Goal: Navigation & Orientation: Find specific page/section

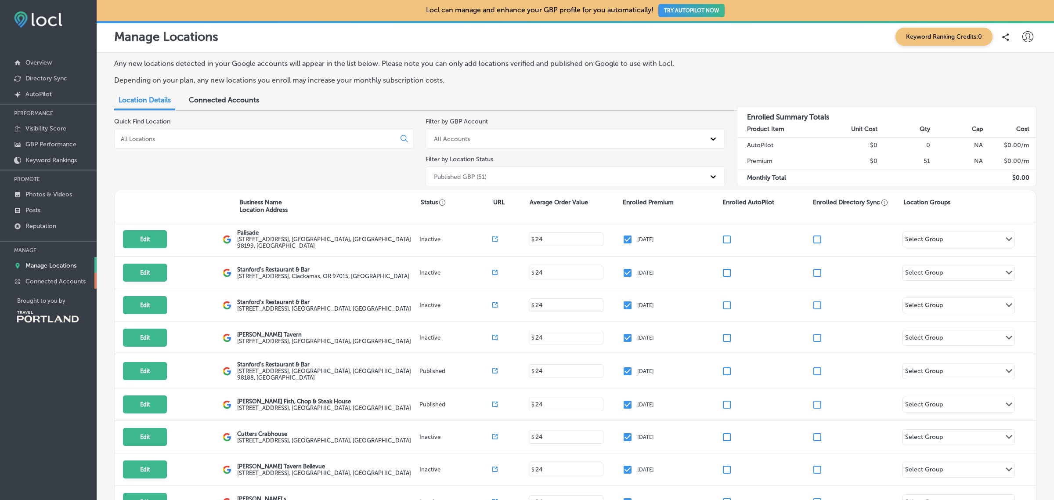
click at [61, 283] on p "Connected Accounts" at bounding box center [55, 281] width 60 height 7
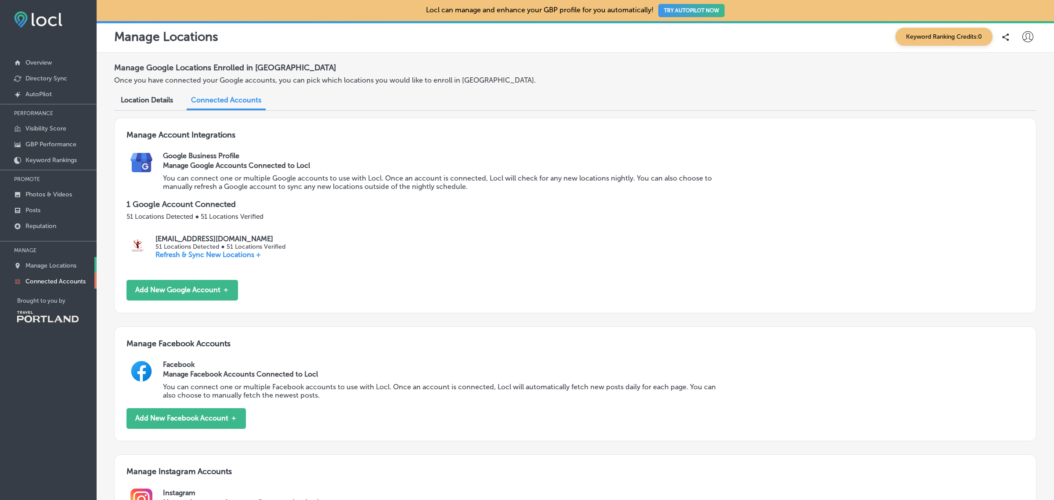
click at [57, 271] on link "Manage Locations" at bounding box center [48, 265] width 97 height 16
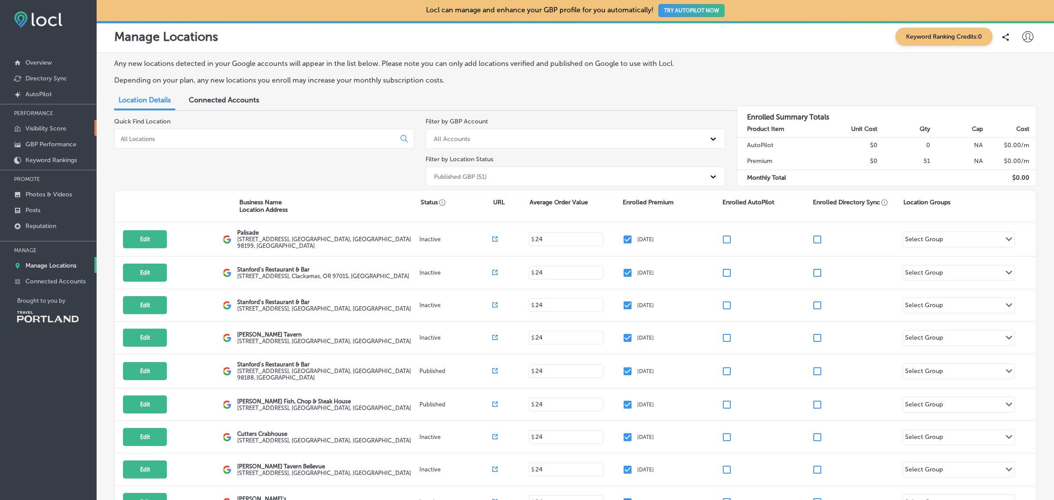
click at [56, 132] on p "Visibility Score" at bounding box center [45, 128] width 41 height 7
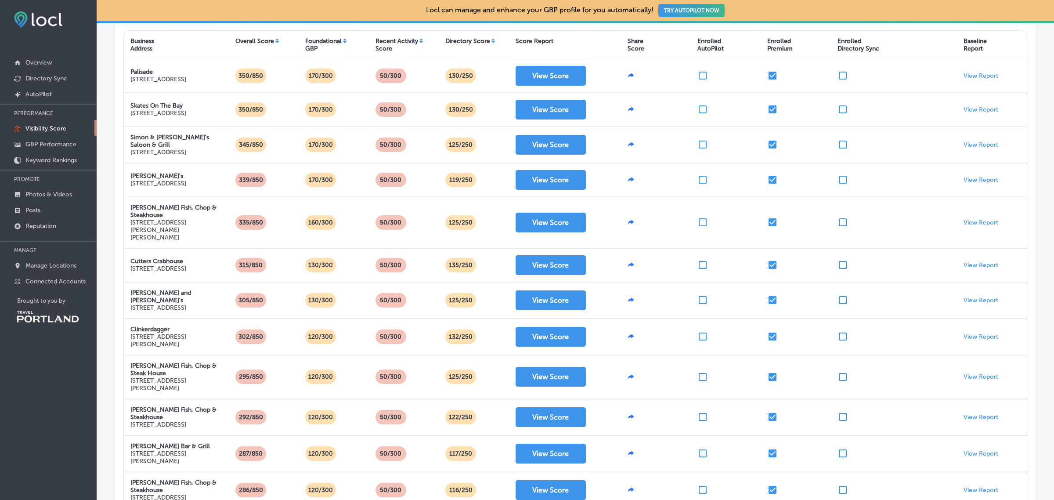
scroll to position [162, 0]
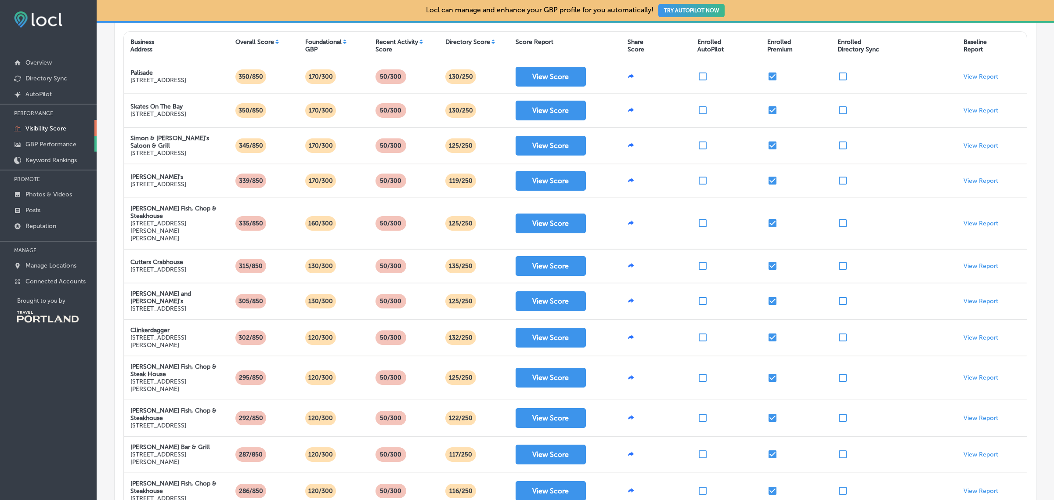
click at [57, 146] on p "GBP Performance" at bounding box center [50, 144] width 51 height 7
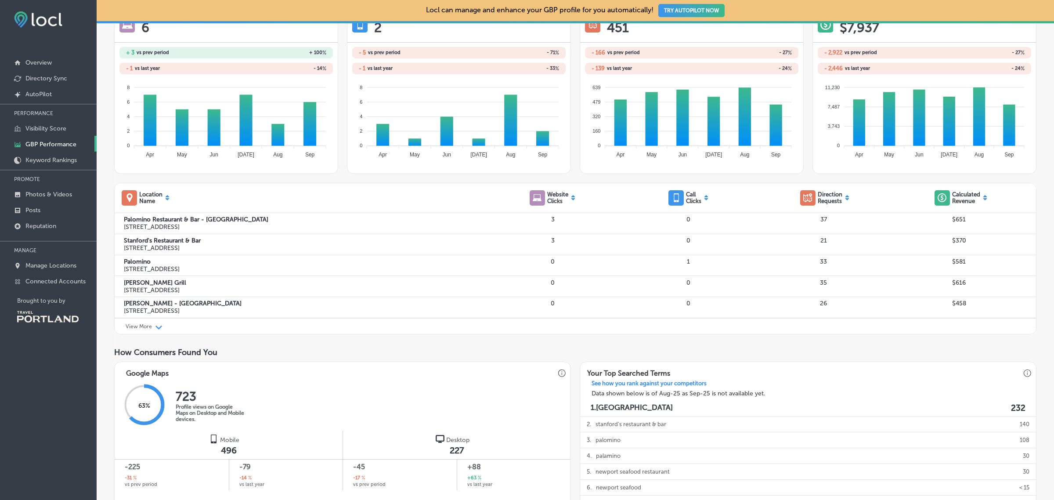
scroll to position [158, 0]
click at [151, 329] on p "View More" at bounding box center [139, 326] width 26 height 6
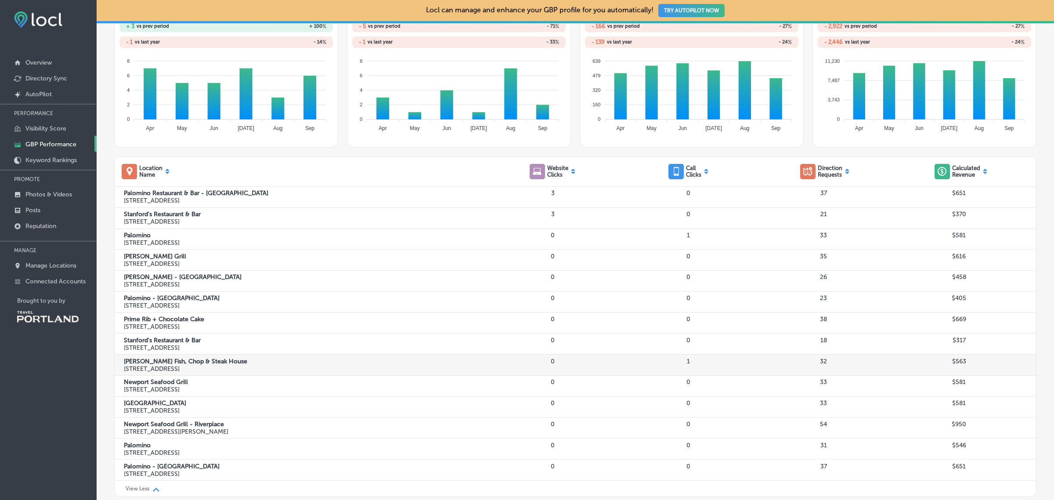
scroll to position [224, 0]
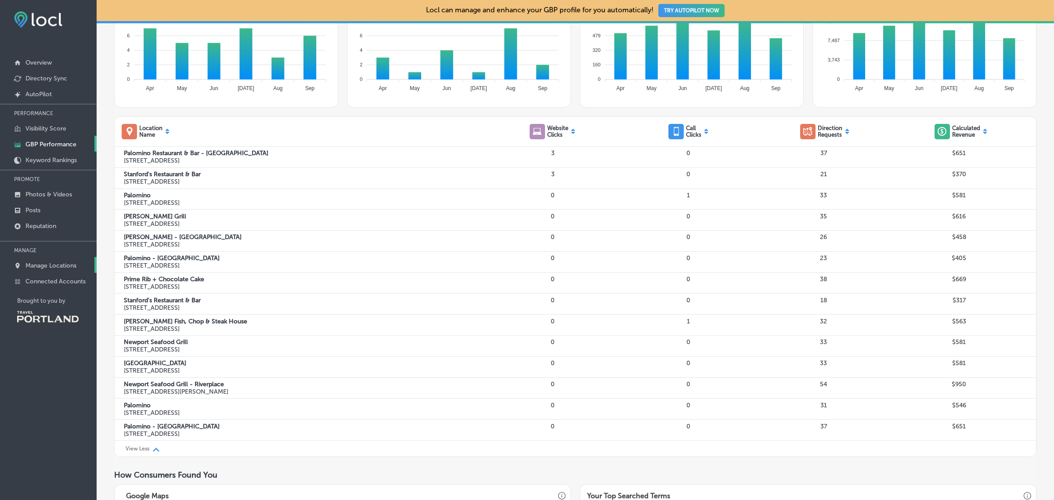
click at [59, 269] on p "Manage Locations" at bounding box center [50, 265] width 51 height 7
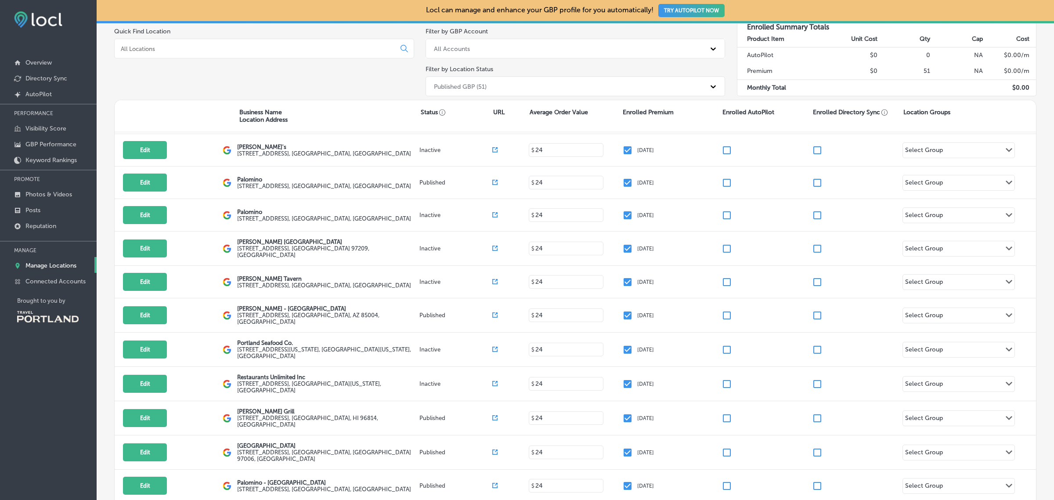
scroll to position [262, 0]
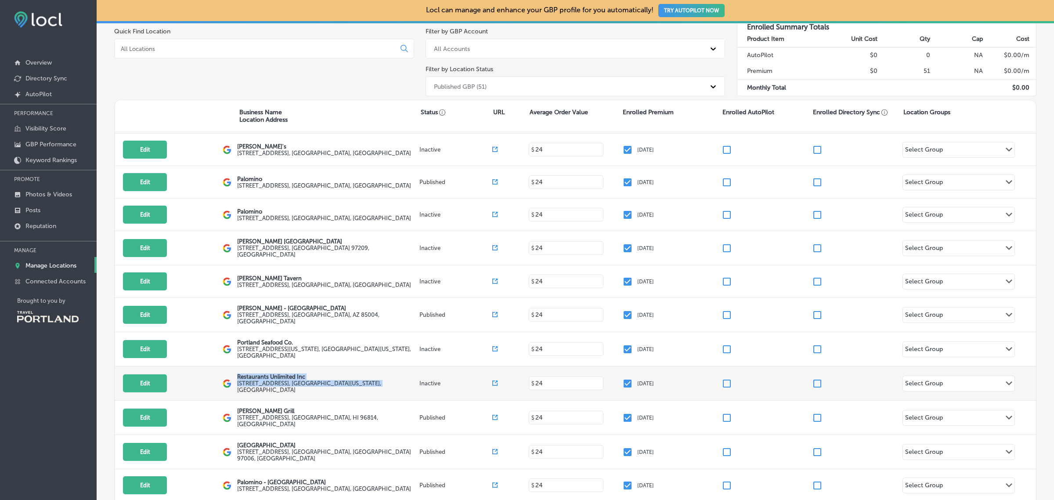
drag, startPoint x: 238, startPoint y: 379, endPoint x: 394, endPoint y: 387, distance: 157.0
click at [394, 381] on div "Restaurants Unlimited Inc 411 1st Avenue South #200 , Seattle, Washington 98104…" at bounding box center [328, 383] width 182 height 20
copy div "Restaurants Unlimited Inc 411 1st Avenue South #200 , Seattle, Washington 98104…"
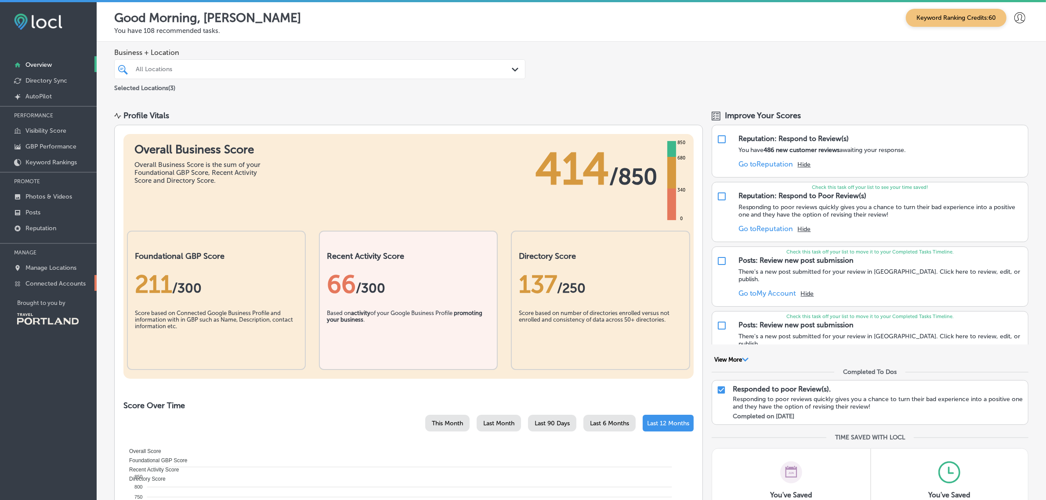
click at [58, 287] on p "Connected Accounts" at bounding box center [55, 283] width 60 height 7
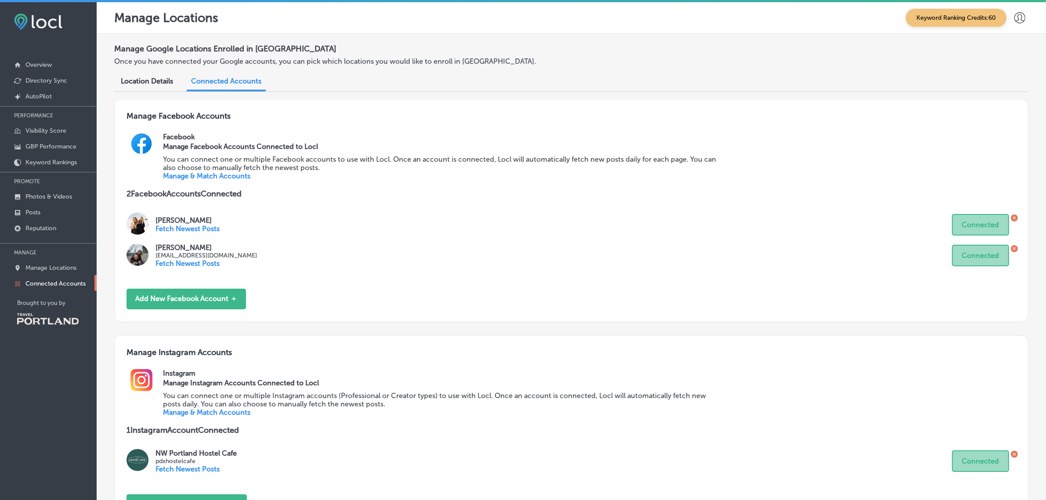
scroll to position [99, 0]
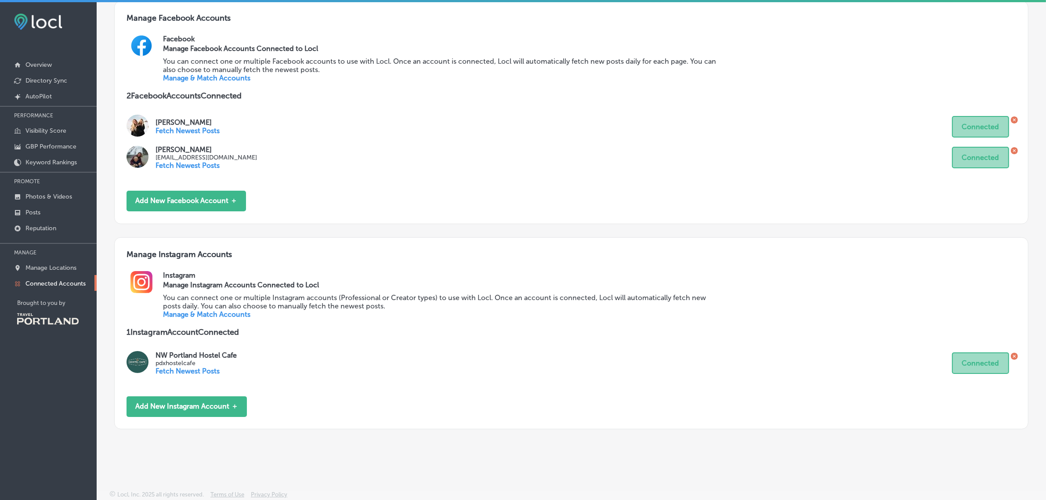
click at [223, 314] on link "Manage & Match Accounts" at bounding box center [206, 314] width 87 height 8
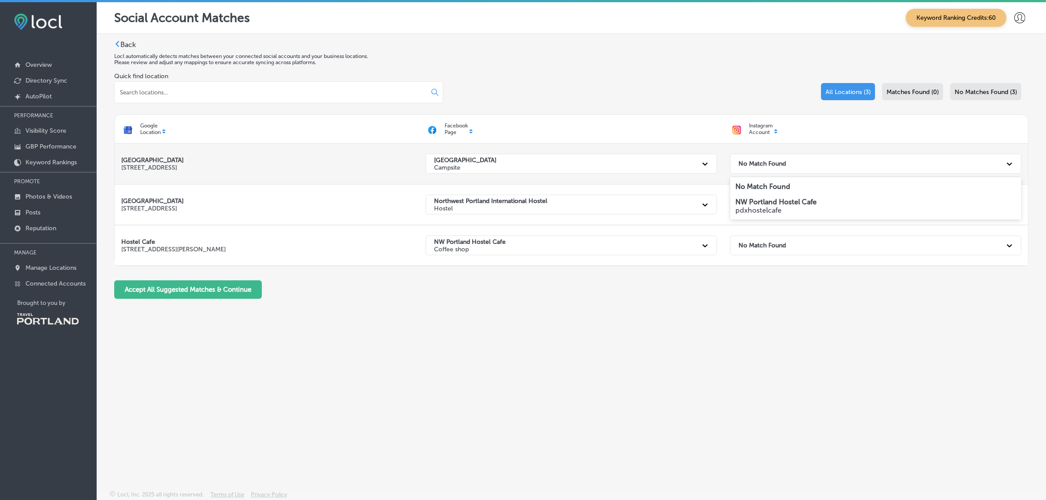
click at [826, 163] on div "No Match Found" at bounding box center [868, 164] width 268 height 18
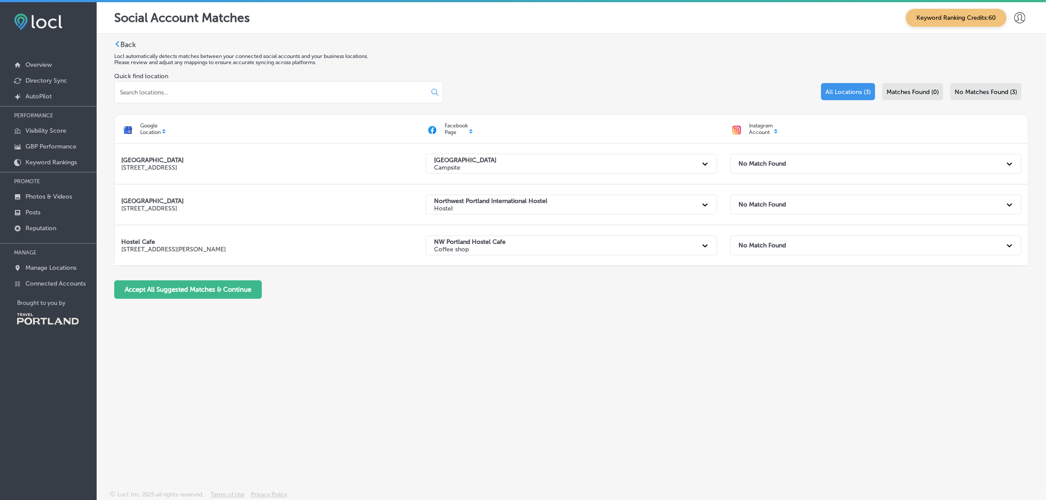
click at [755, 343] on div "Back Locl automatically detects matches between your connected social accounts …" at bounding box center [571, 241] width 949 height 415
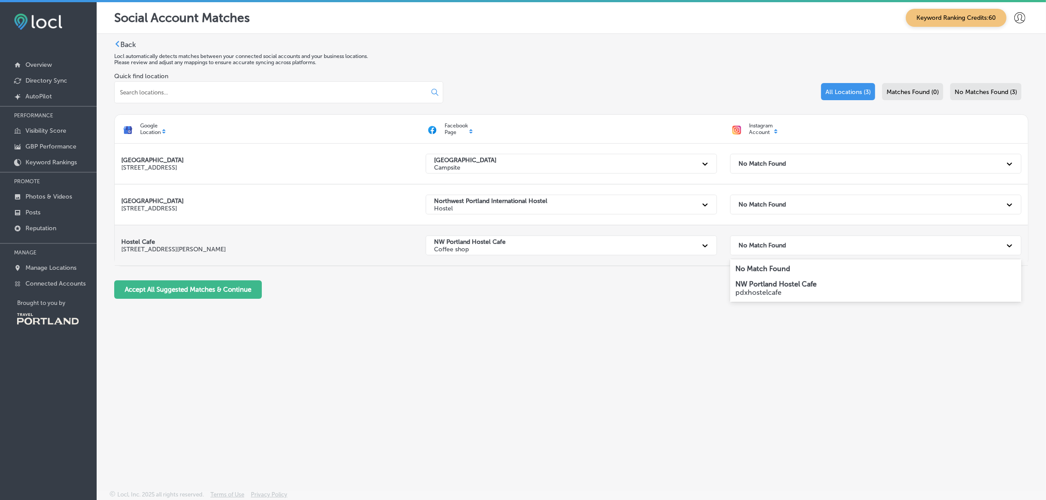
click at [756, 248] on strong "No Match Found" at bounding box center [761, 245] width 47 height 7
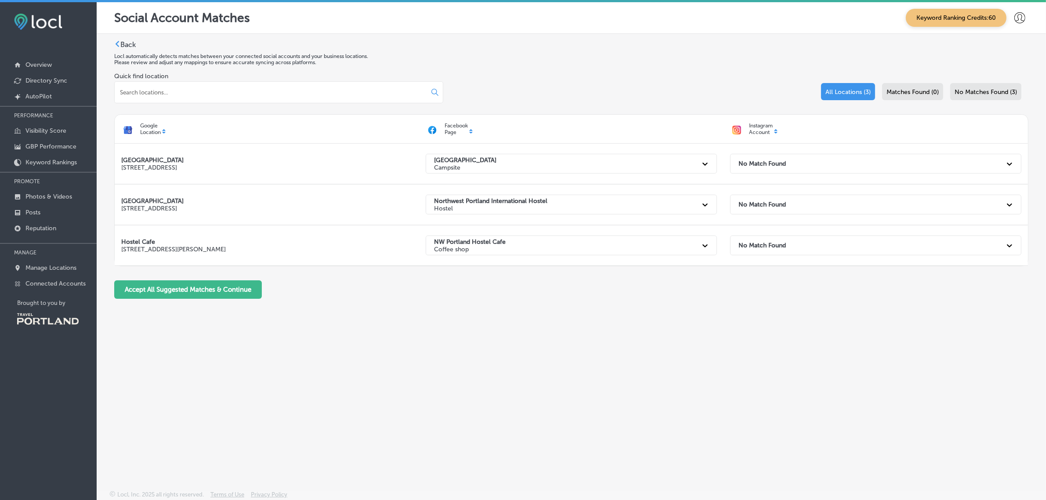
click at [123, 45] on label "Back" at bounding box center [127, 44] width 15 height 8
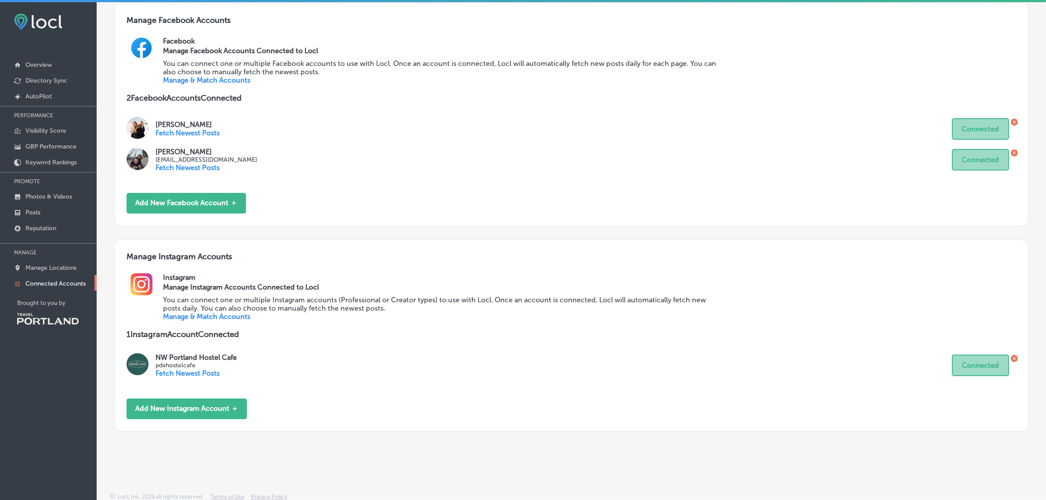
scroll to position [99, 0]
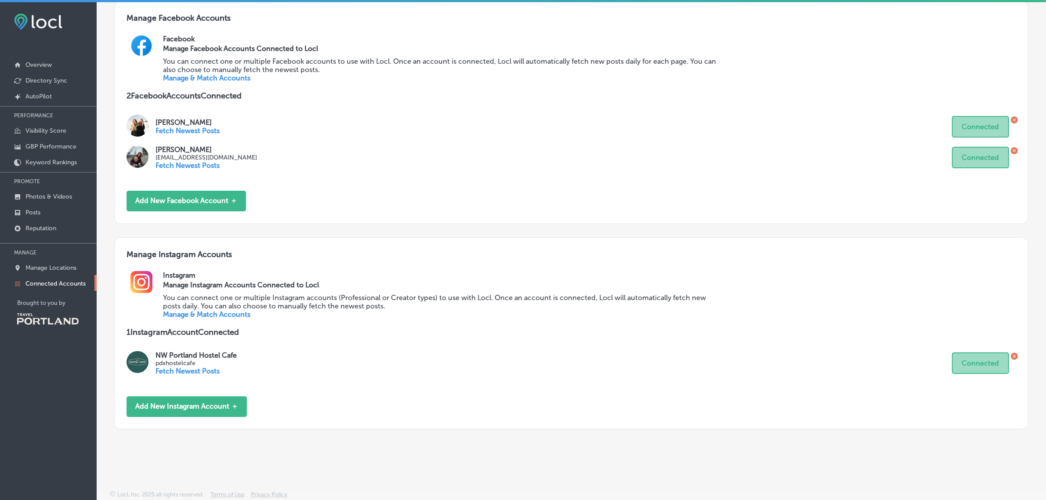
click at [209, 315] on link "Manage & Match Accounts" at bounding box center [206, 314] width 87 height 8
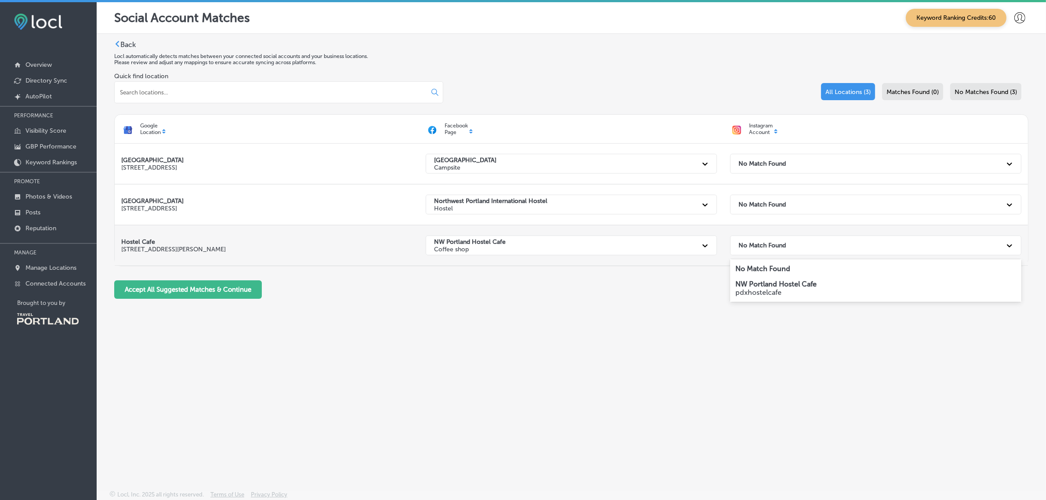
click at [796, 246] on div "No Match Found" at bounding box center [868, 245] width 268 height 18
click at [1008, 247] on icon at bounding box center [1009, 245] width 9 height 9
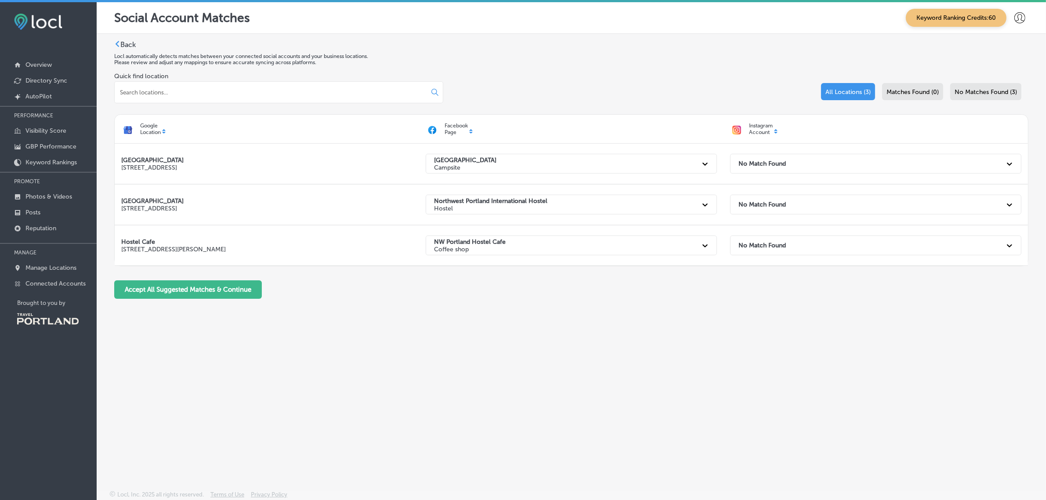
click at [131, 44] on label "Back" at bounding box center [127, 44] width 15 height 8
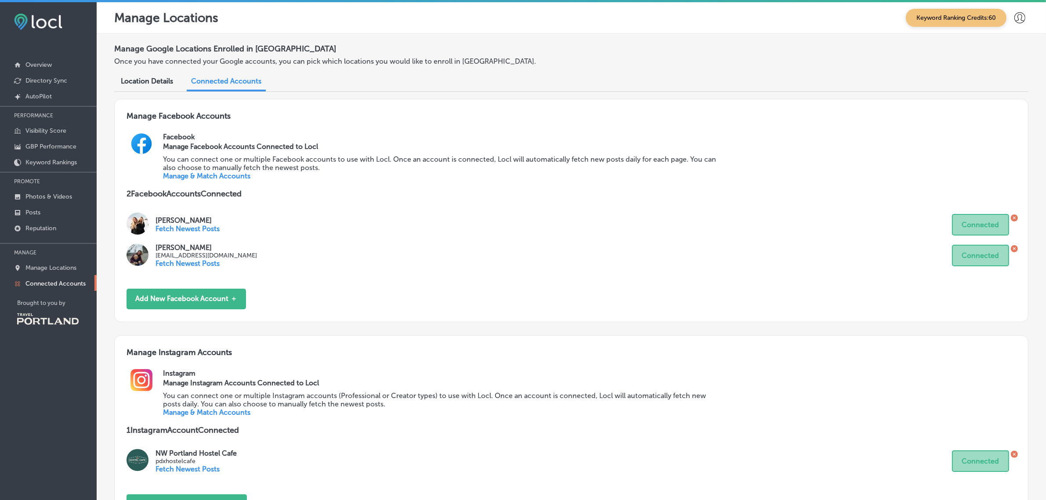
scroll to position [99, 0]
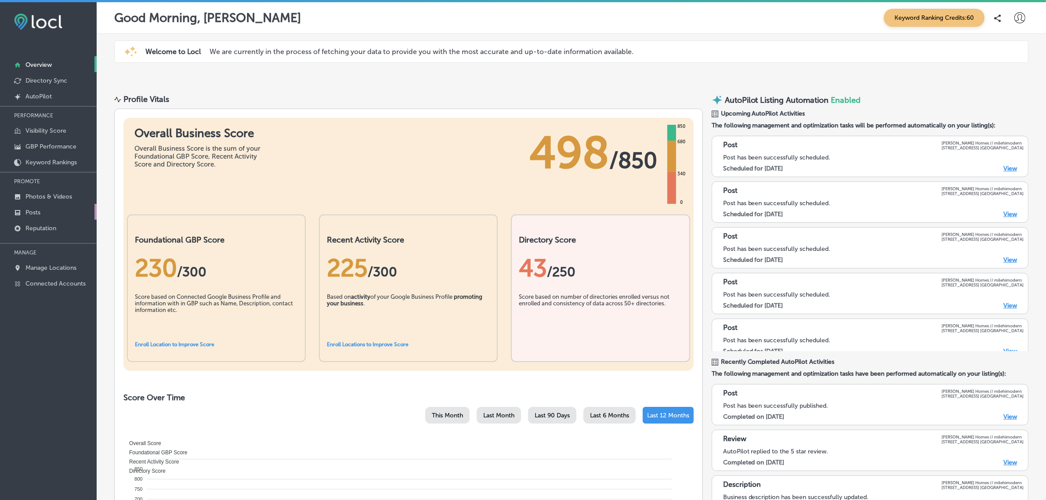
click at [47, 212] on link "Posts" at bounding box center [48, 212] width 97 height 16
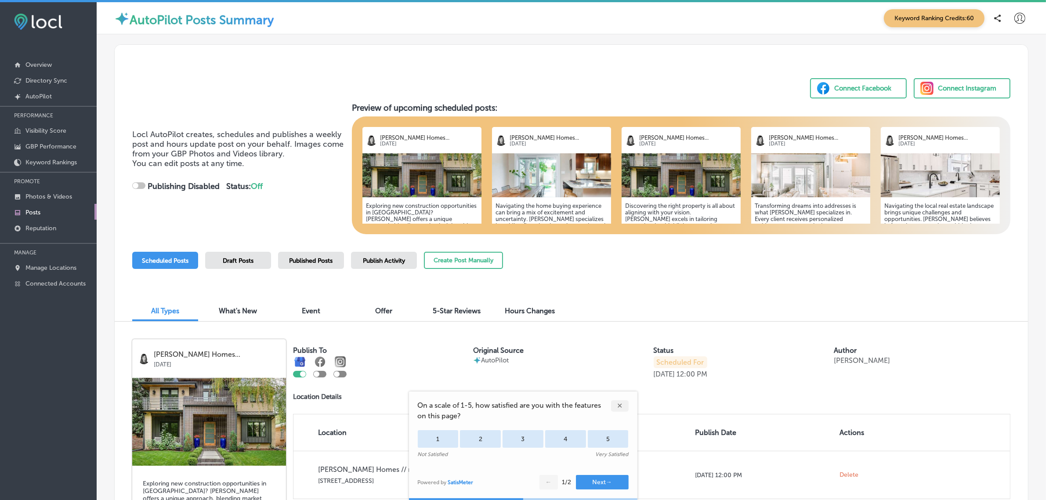
checkbox input "true"
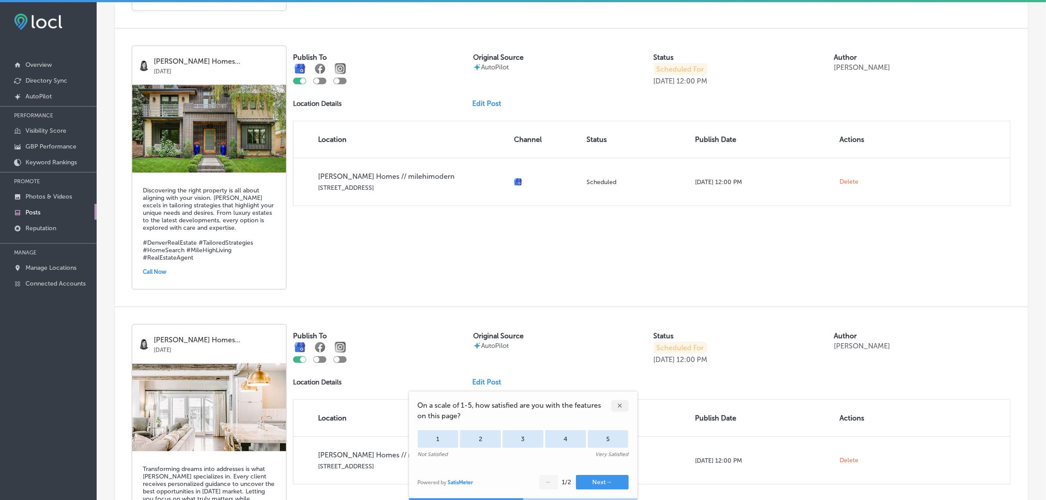
scroll to position [850, 0]
click at [64, 148] on p "GBP Performance" at bounding box center [50, 146] width 51 height 7
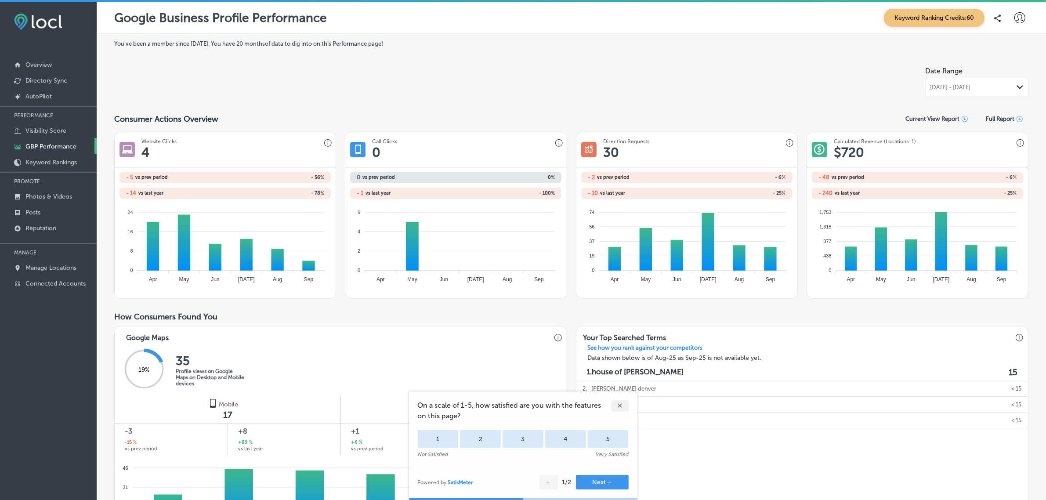
click at [959, 84] on span "Sep 01, 2025 - Sep 30, 2025" at bounding box center [950, 87] width 40 height 7
click at [703, 37] on div "You've been a member since August, 2025 . You have 20 months of data to dig int…" at bounding box center [571, 462] width 949 height 857
